Goal: Information Seeking & Learning: Learn about a topic

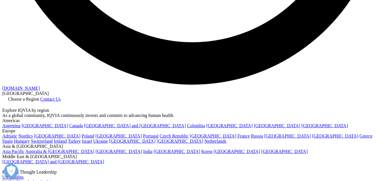
scroll to position [1141, 0]
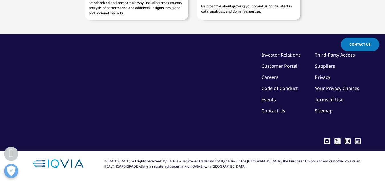
scroll to position [1306, 0]
